Goal: Task Accomplishment & Management: Manage account settings

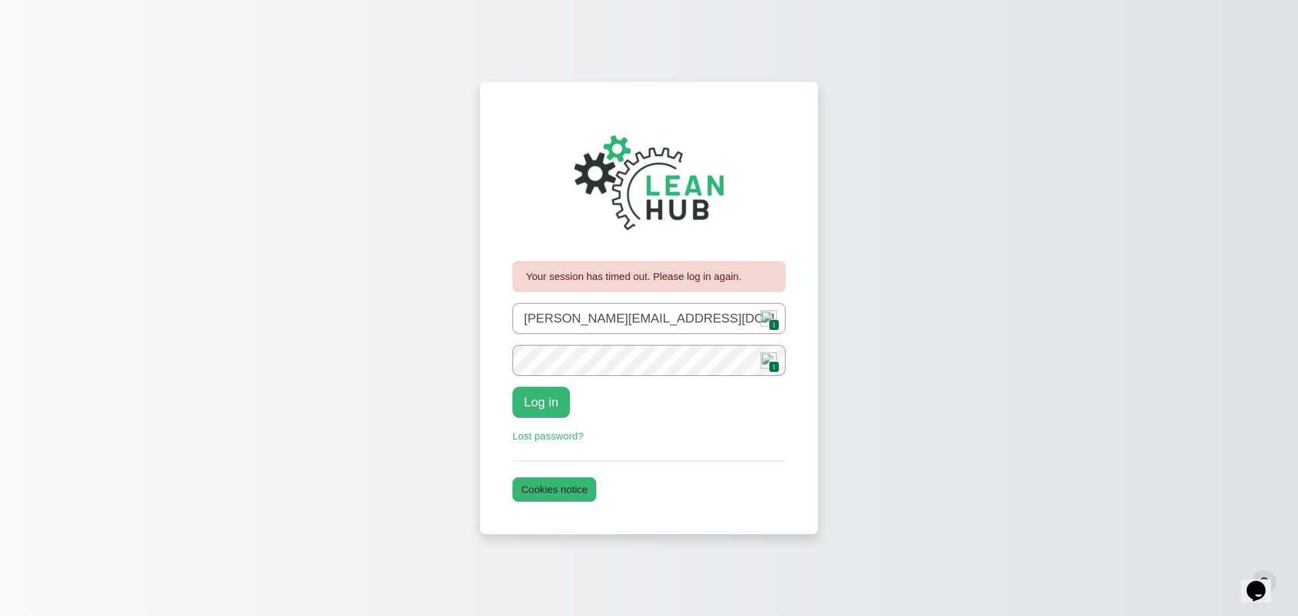
click at [769, 322] on span "1" at bounding box center [774, 324] width 10 height 11
click at [547, 408] on button "Log in" at bounding box center [540, 402] width 57 height 31
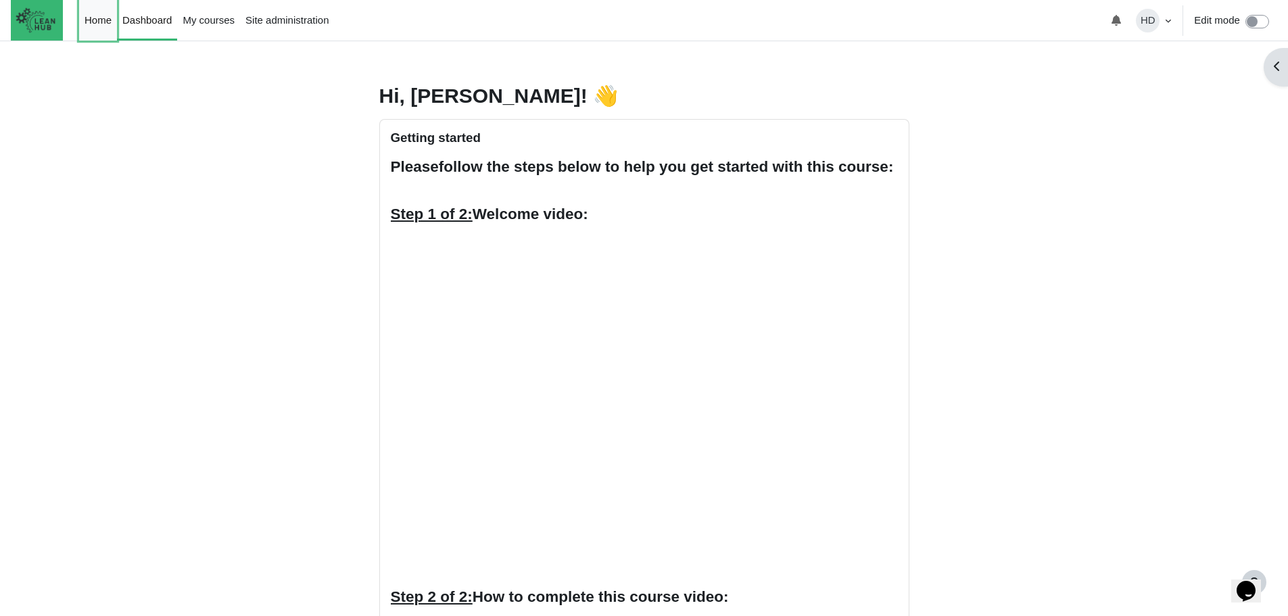
click at [100, 22] on link "Home" at bounding box center [98, 20] width 38 height 41
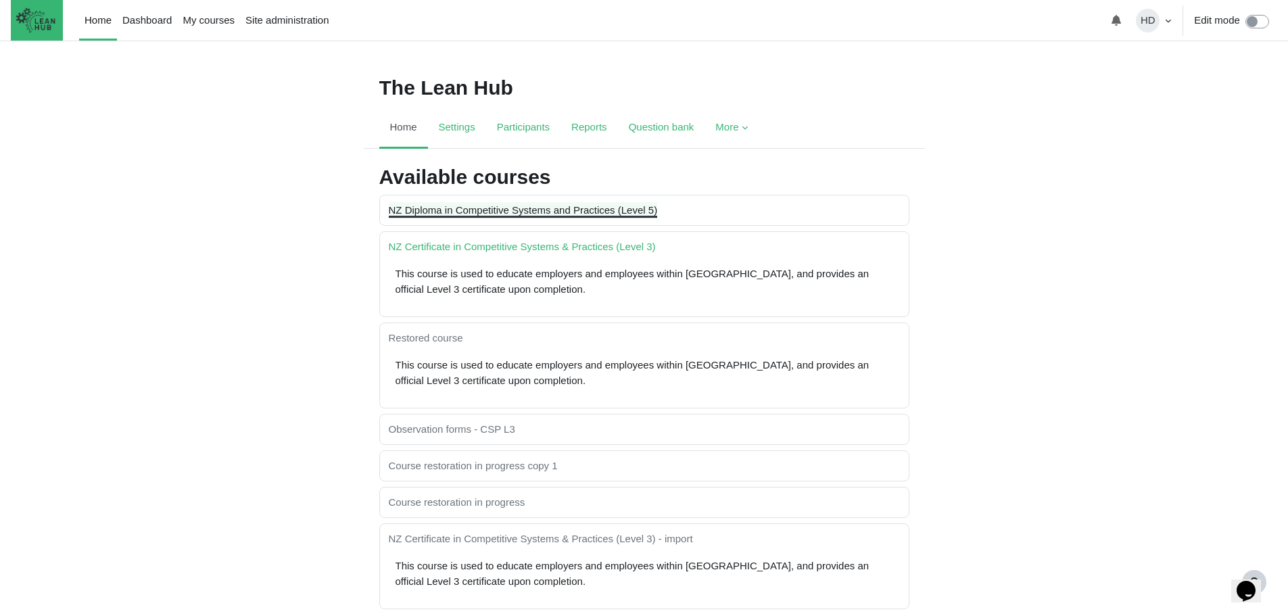
click at [454, 208] on link "NZ Diploma in Competitive Systems and Practices (Level 5)" at bounding box center [523, 209] width 269 height 11
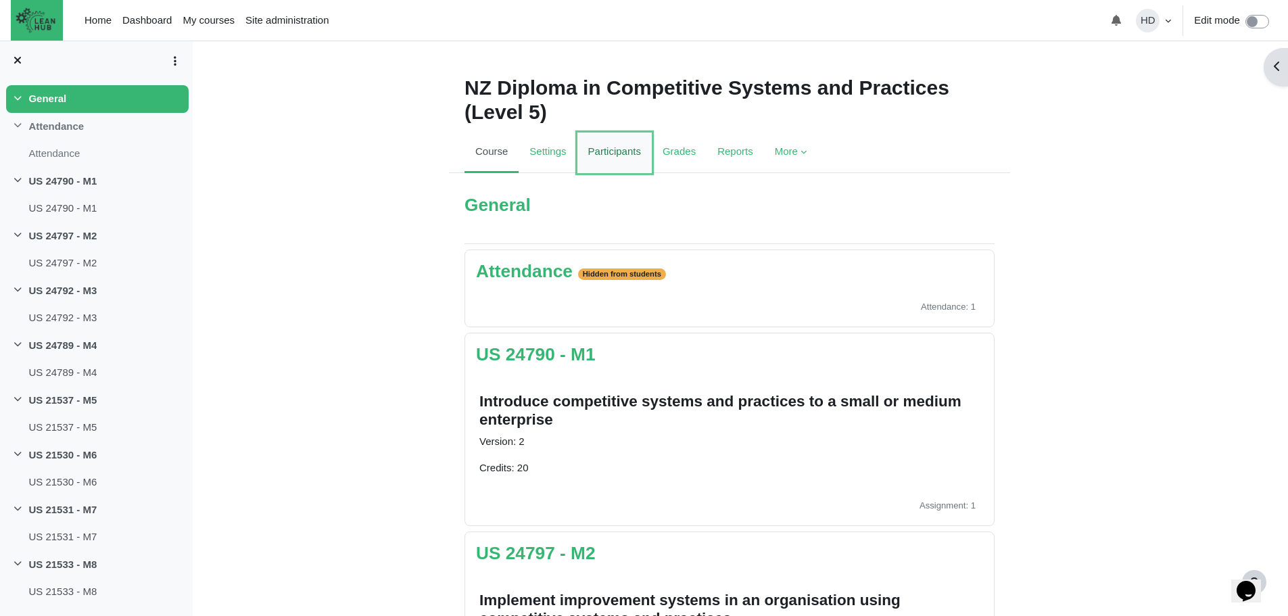
click at [618, 152] on link "Participants" at bounding box center [614, 152] width 74 height 41
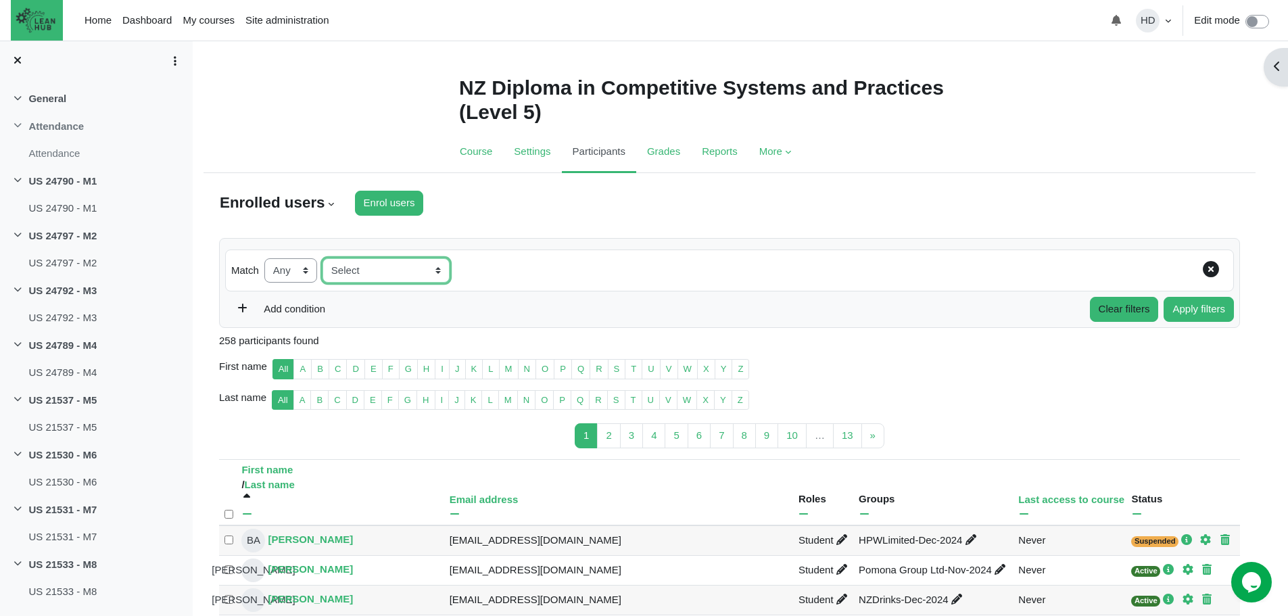
click at [442, 271] on select "Select Keyword Status Roles Enrolment methods Groups Inactive for more than" at bounding box center [385, 270] width 127 height 25
select select "groups"
click at [580, 268] on span "▼" at bounding box center [588, 270] width 16 height 21
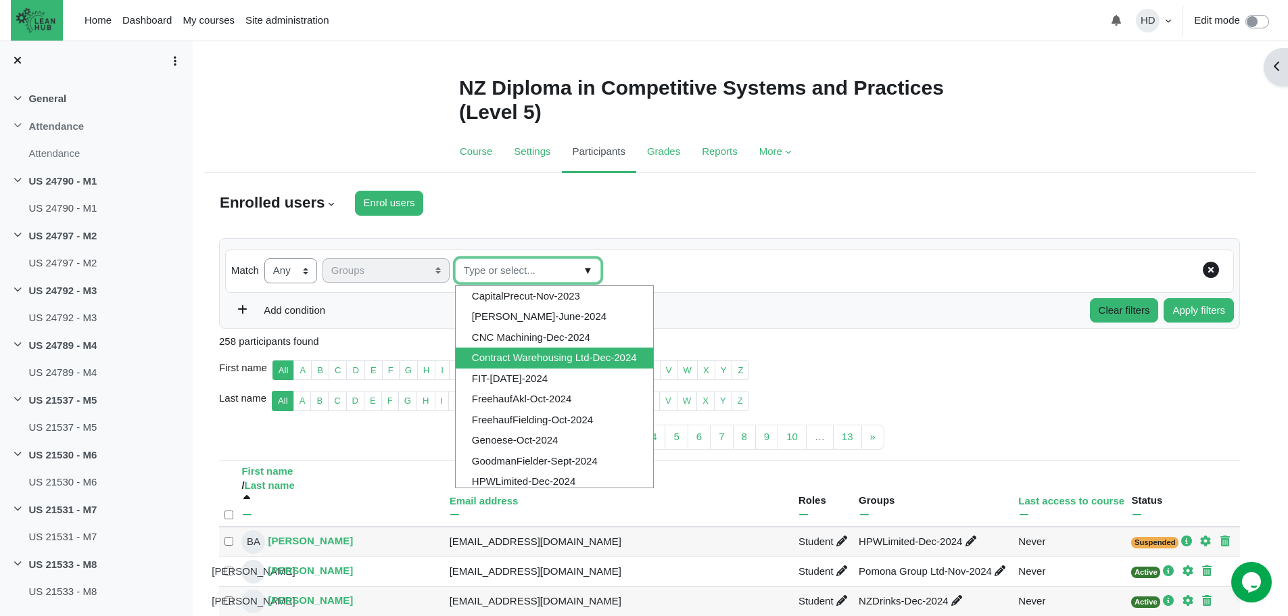
scroll to position [48, 0]
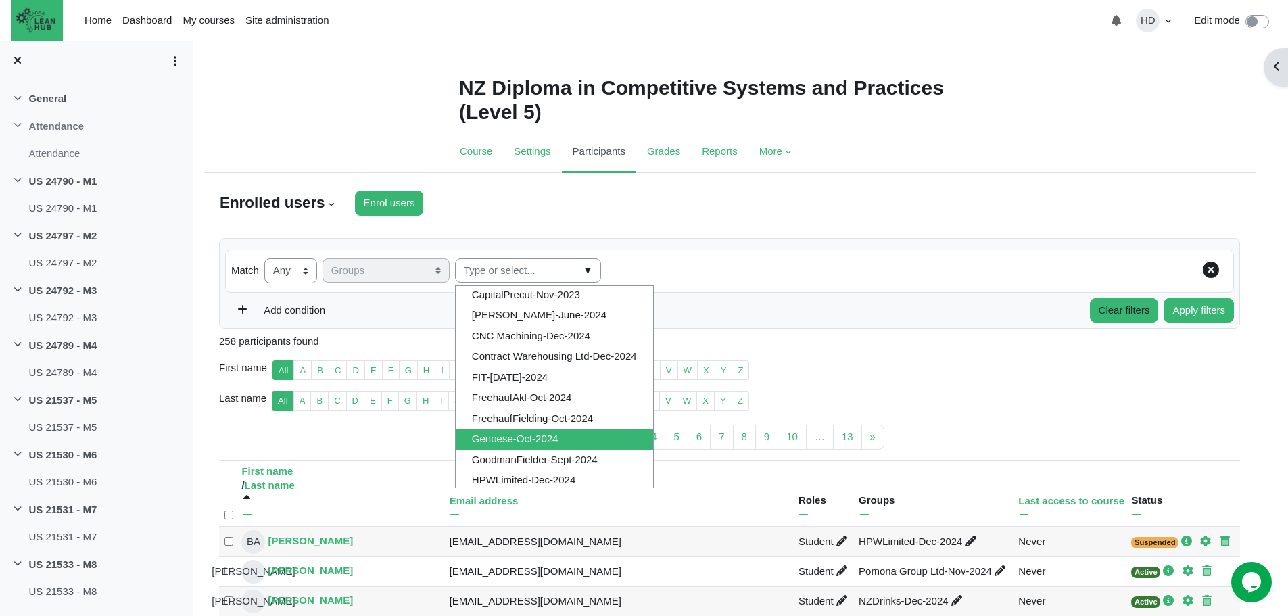
click at [543, 439] on li "Genoese-Oct-2024" at bounding box center [554, 439] width 197 height 21
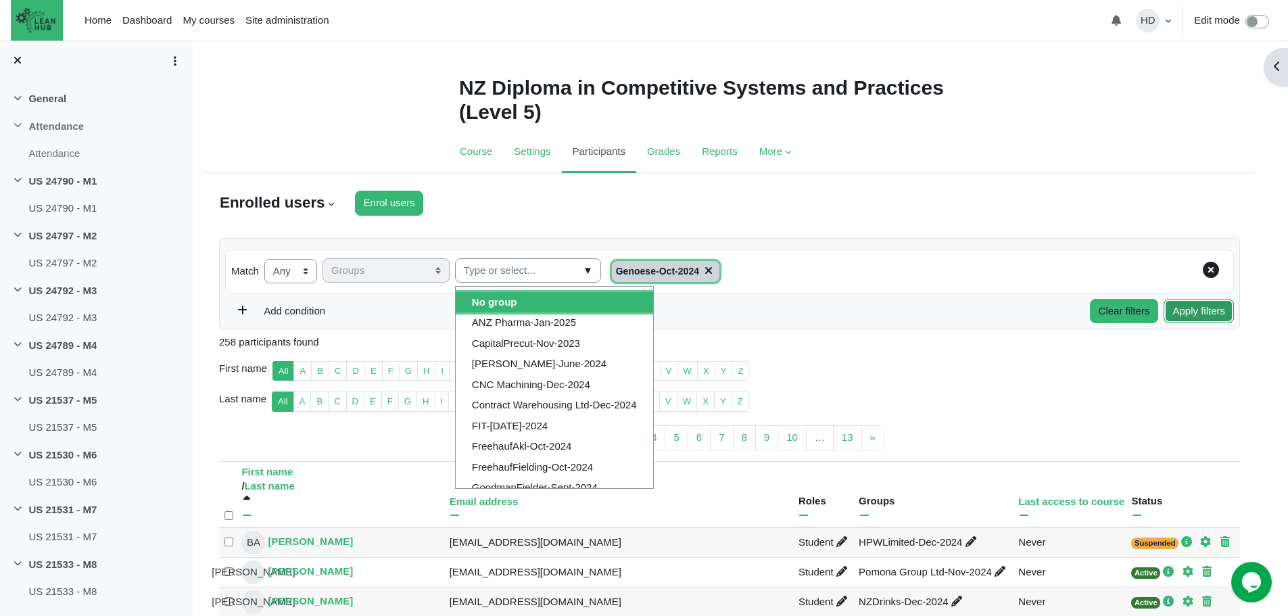
click at [1200, 312] on button "Apply filters" at bounding box center [1198, 311] width 70 height 25
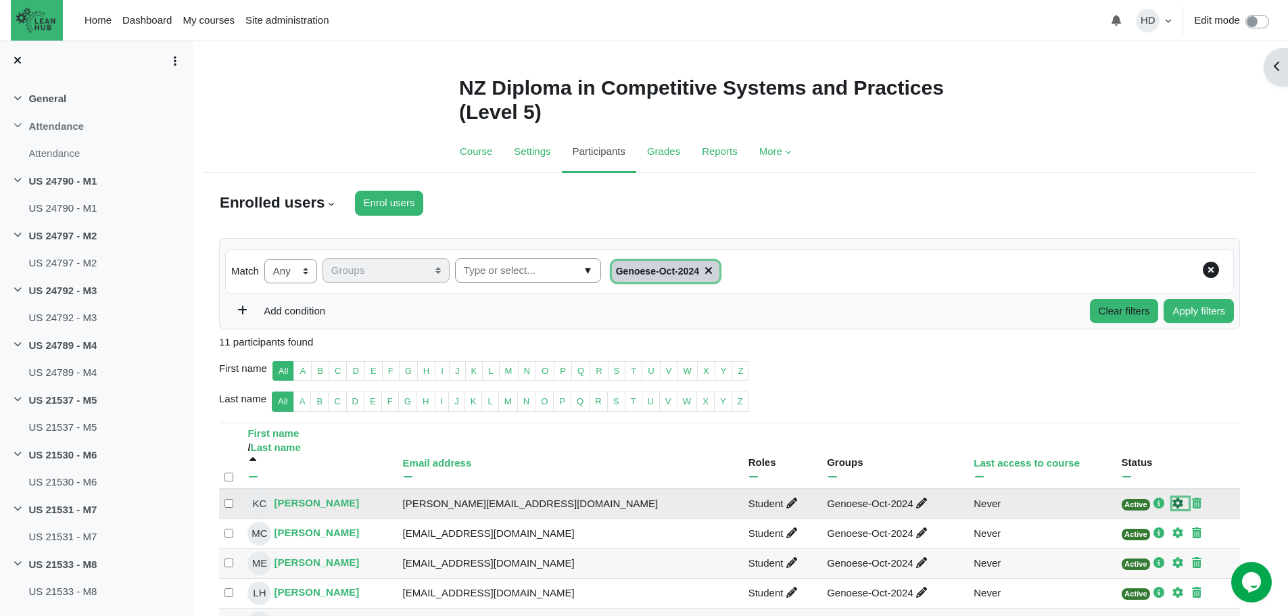
click at [1172, 504] on icon "Edit enrolment" at bounding box center [1177, 502] width 11 height 11
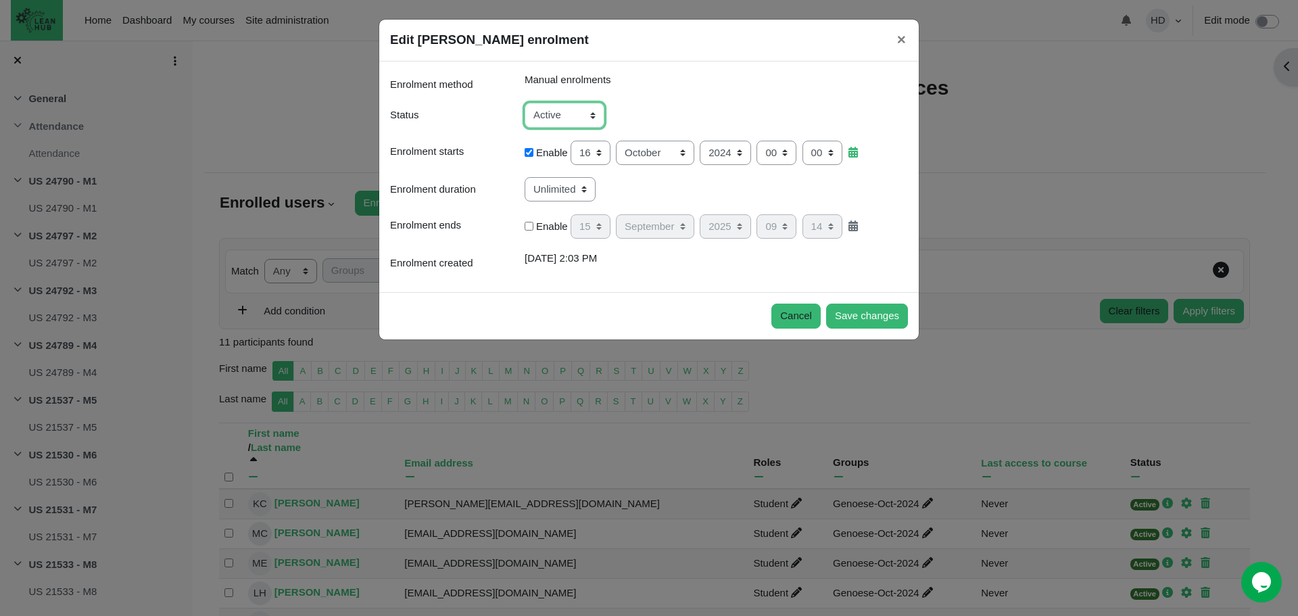
click at [592, 114] on select "Active Suspended" at bounding box center [565, 115] width 80 height 25
select select "1"
click at [525, 103] on select "Active Suspended" at bounding box center [565, 115] width 80 height 25
click at [858, 316] on button "Save changes" at bounding box center [867, 315] width 82 height 25
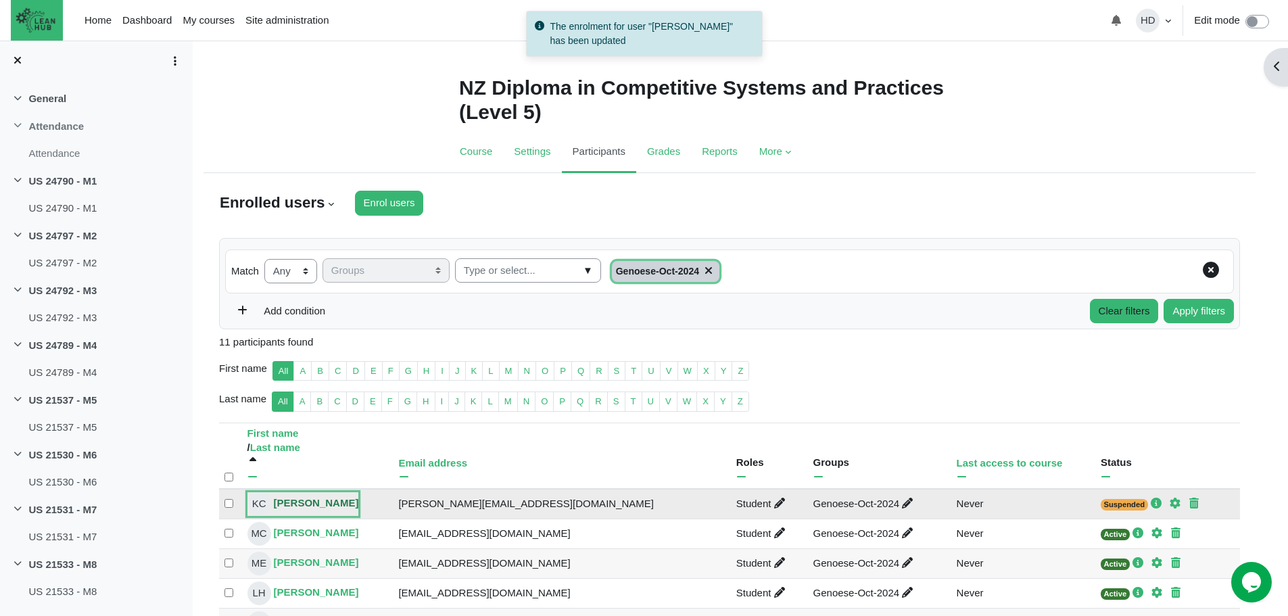
click at [300, 505] on link "KC Kyle Clark" at bounding box center [303, 504] width 112 height 24
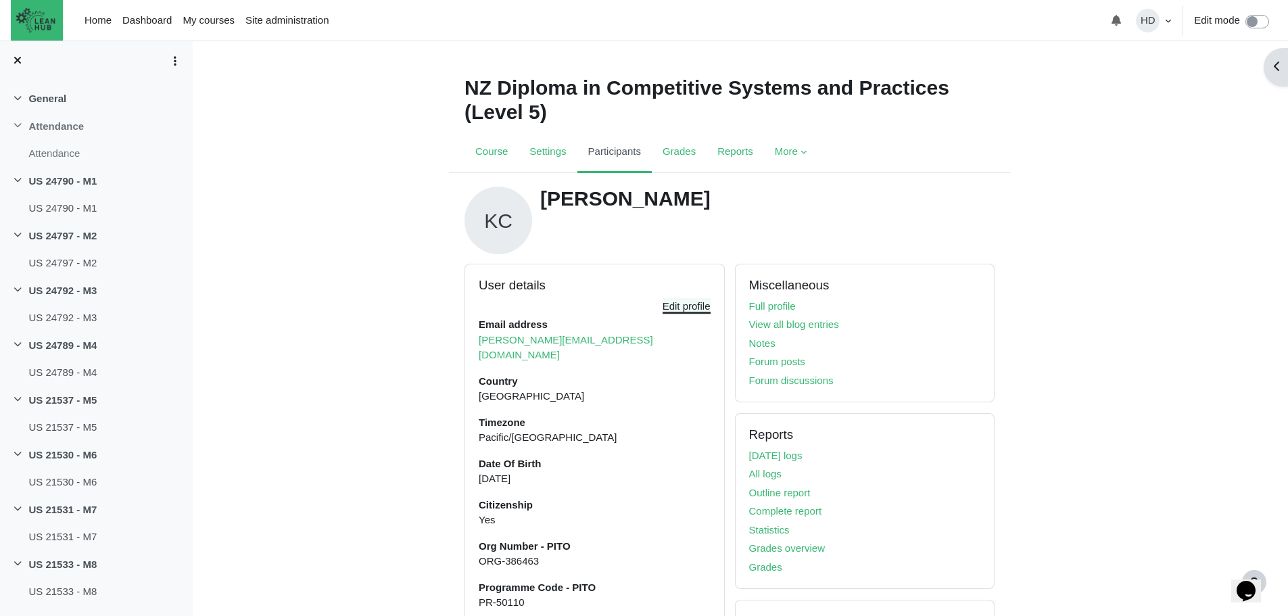
click at [680, 307] on link "Edit profile" at bounding box center [686, 305] width 48 height 11
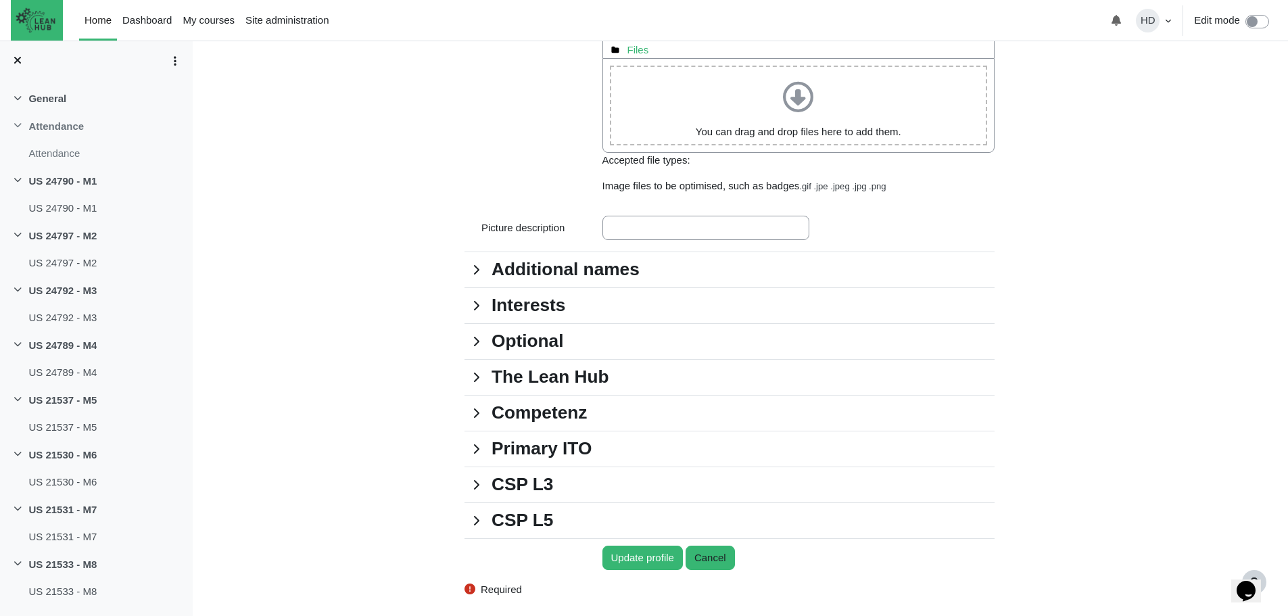
scroll to position [1234, 0]
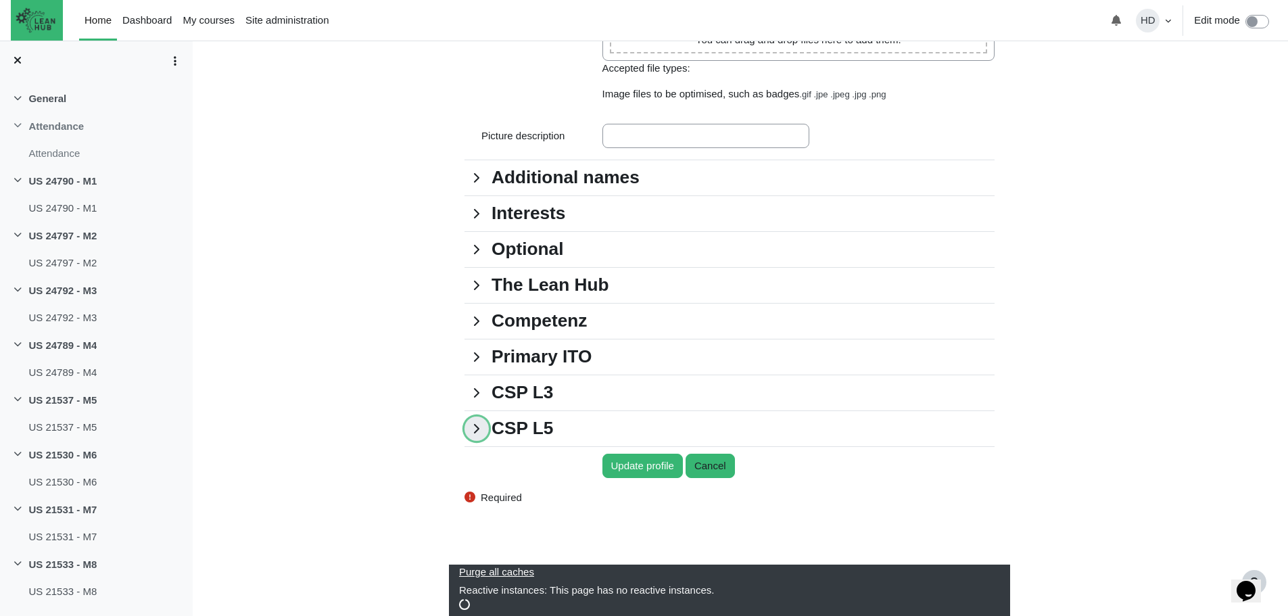
click at [479, 424] on link "CSP L5" at bounding box center [476, 428] width 24 height 24
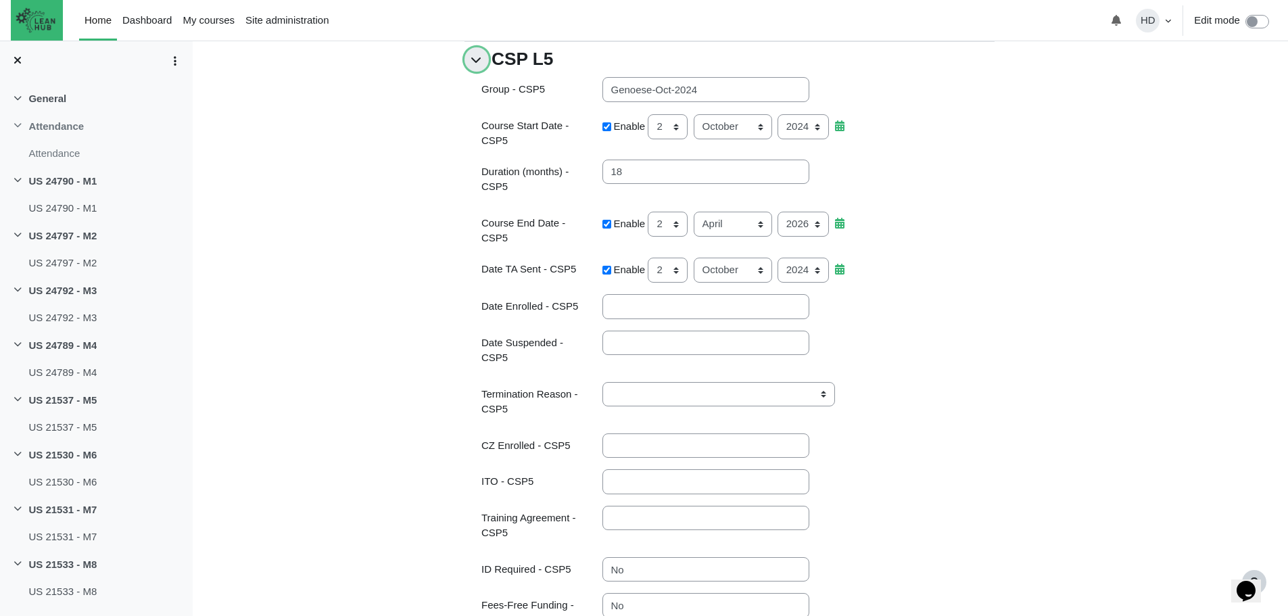
scroll to position [1587, 0]
click at [621, 349] on input "Date Suspended - CSP5" at bounding box center [705, 343] width 207 height 25
type input "[DATE]"
click at [646, 383] on select "Business closed Business downturn Change in career choice Changing from Industr…" at bounding box center [718, 395] width 233 height 25
select select "Dissatisfied with employer/industry"
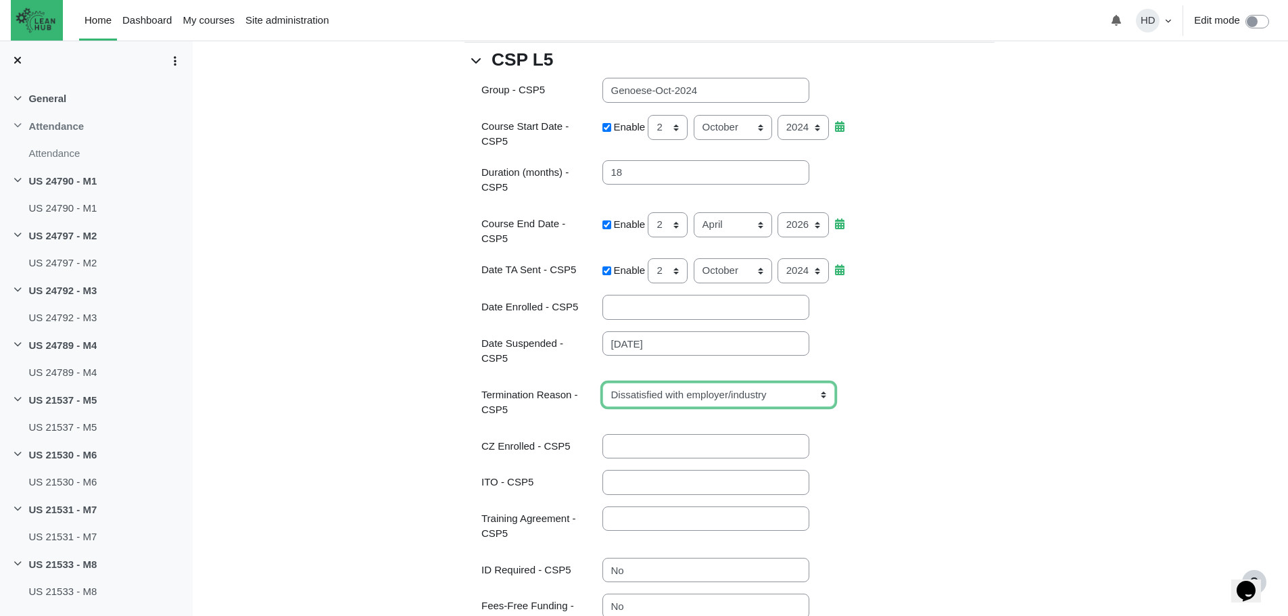
click at [602, 383] on select "Business closed Business downturn Change in career choice Changing from Industr…" at bounding box center [718, 395] width 233 height 25
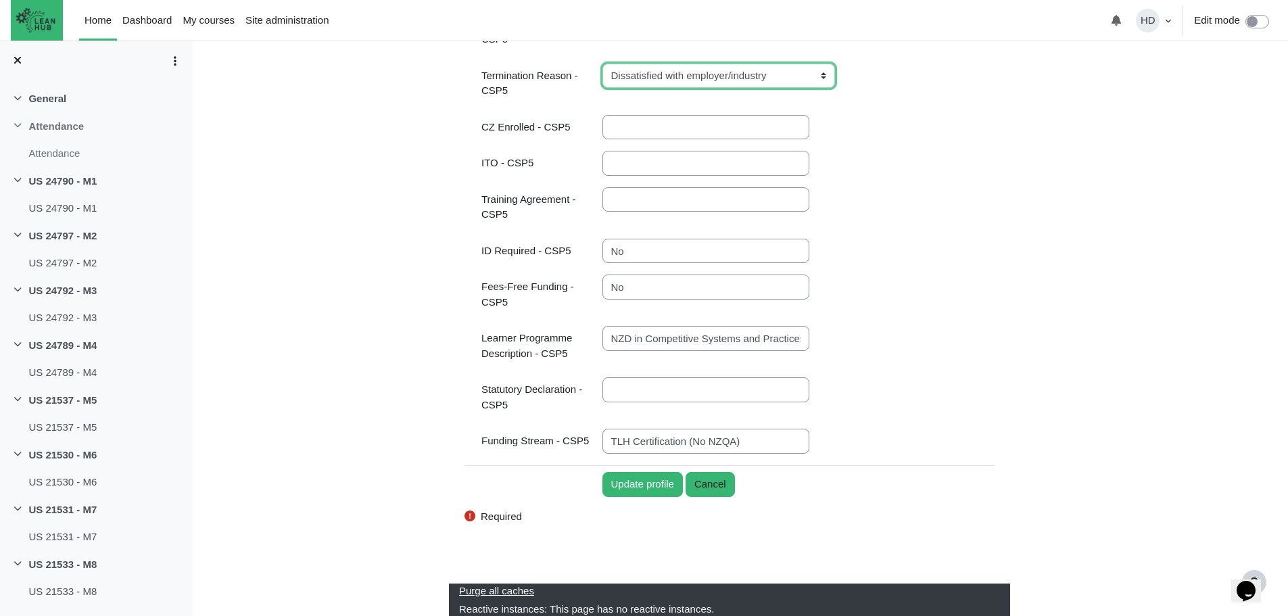
scroll to position [1917, 0]
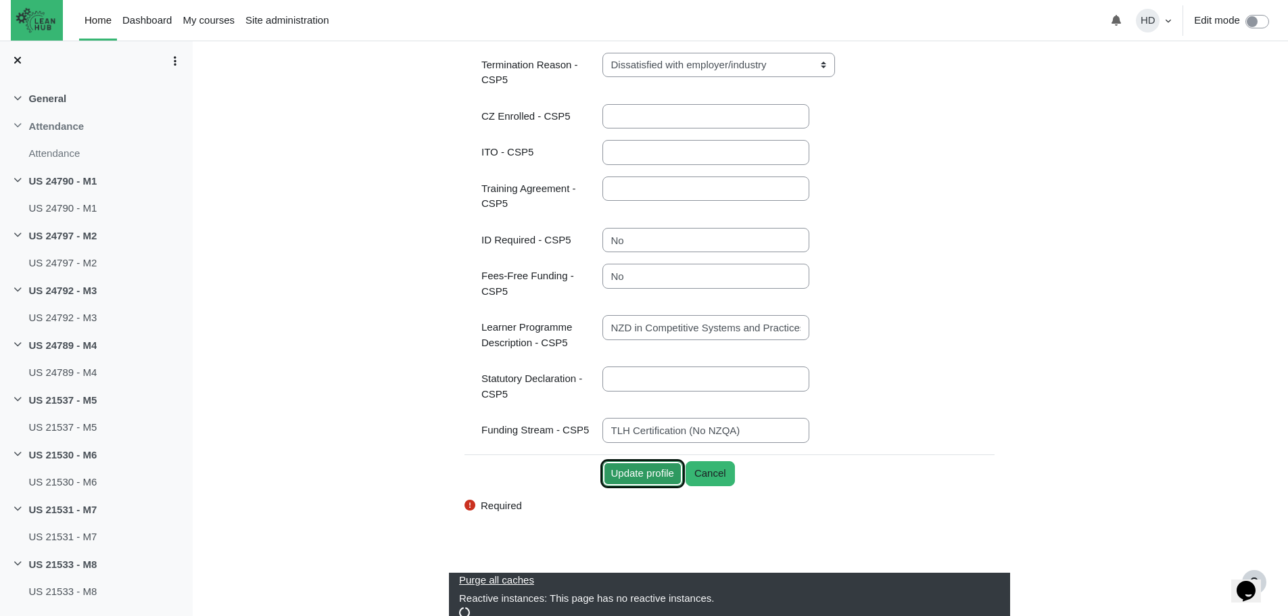
click at [655, 462] on input "Update profile" at bounding box center [642, 473] width 80 height 25
